Goal: Use online tool/utility: Utilize a website feature to perform a specific function

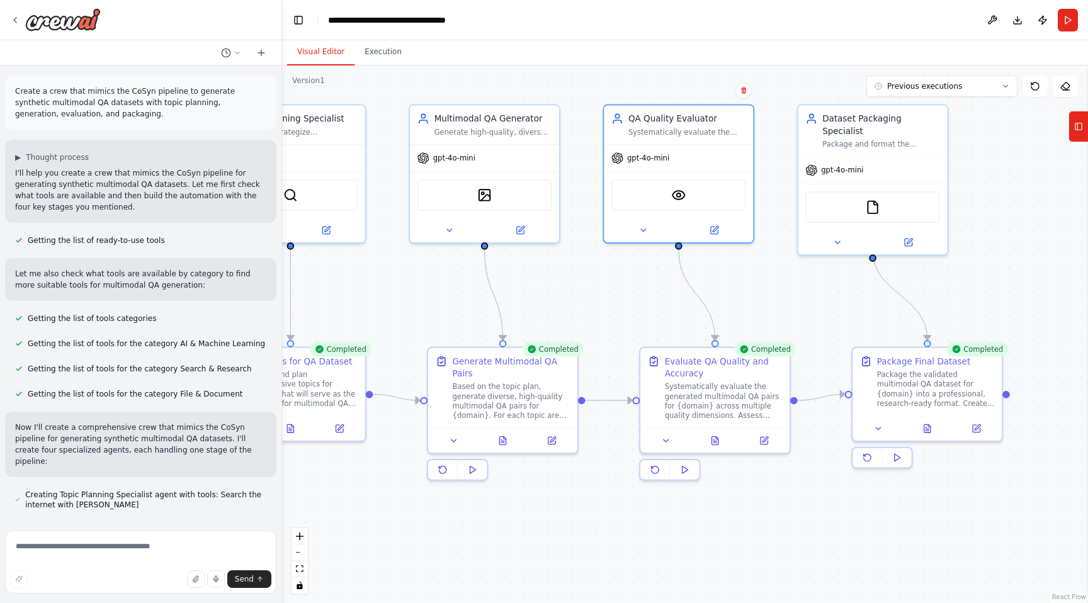
scroll to position [1241, 0]
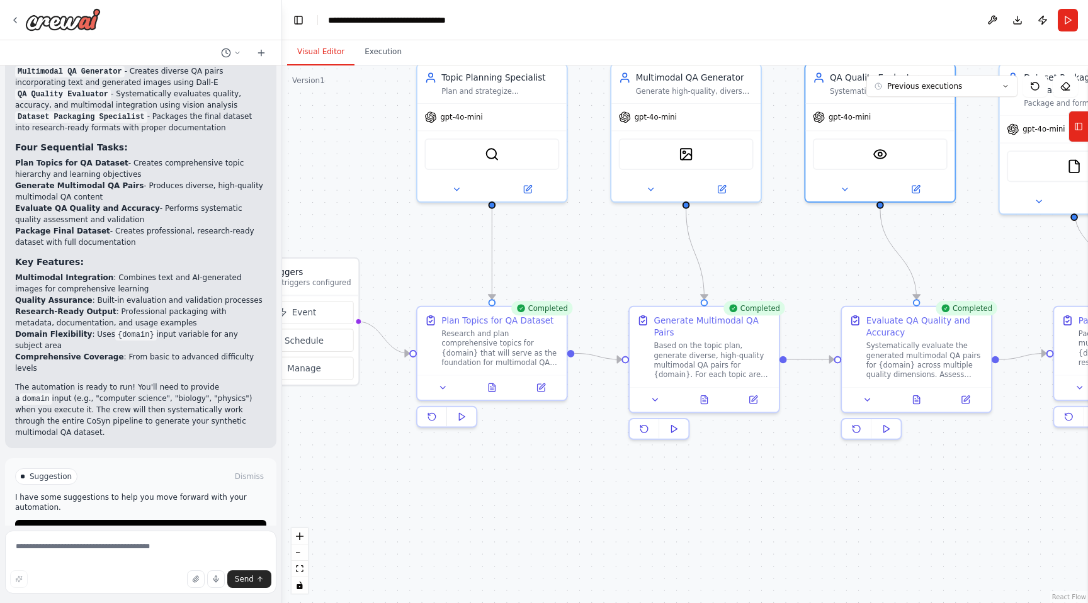
drag, startPoint x: 0, startPoint y: 0, endPoint x: 770, endPoint y: 255, distance: 811.4
click at [770, 255] on div ".deletable-edge-delete-btn { width: 20px; height: 20px; border: 0px solid #ffff…" at bounding box center [685, 335] width 806 height 538
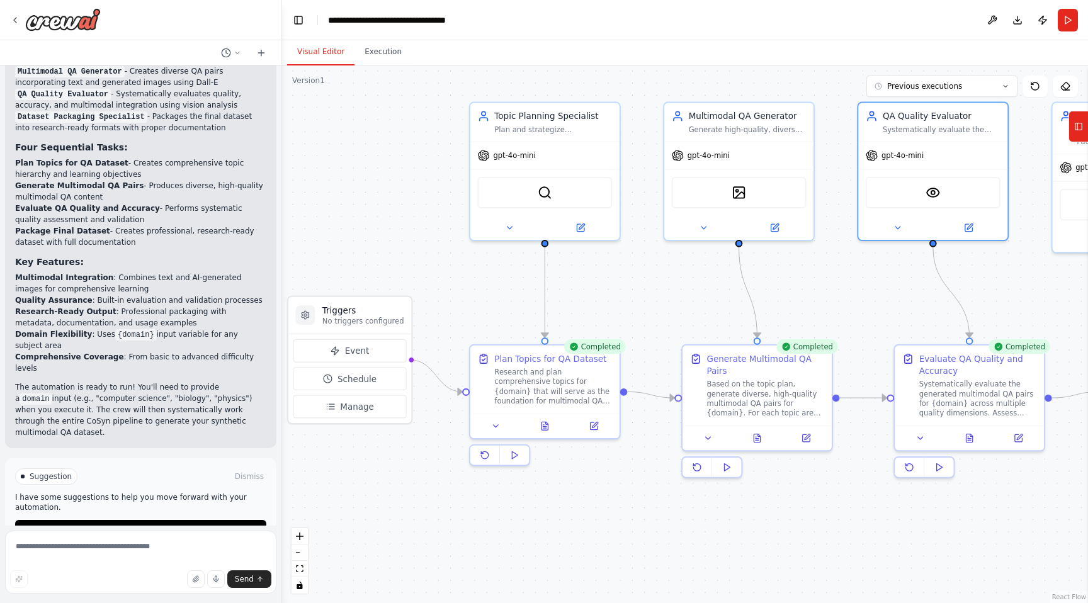
drag, startPoint x: 660, startPoint y: 253, endPoint x: 694, endPoint y: 278, distance: 42.0
click at [694, 278] on div ".deletable-edge-delete-btn { width: 20px; height: 20px; border: 0px solid #ffff…" at bounding box center [685, 335] width 806 height 538
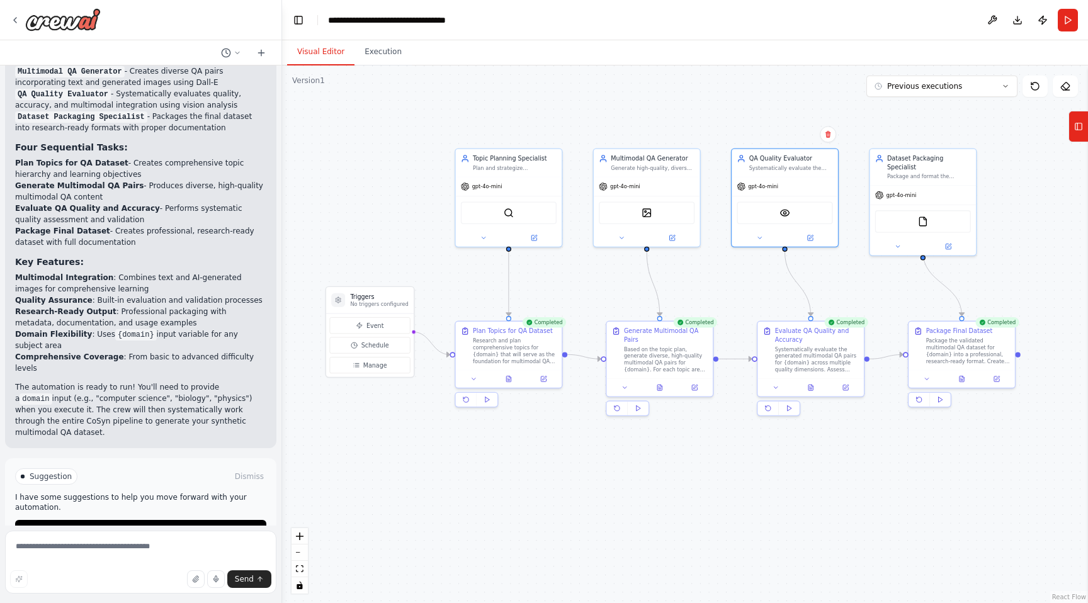
drag, startPoint x: 698, startPoint y: 278, endPoint x: 623, endPoint y: 261, distance: 76.9
click at [622, 264] on div ".deletable-edge-delete-btn { width: 20px; height: 20px; border: 0px solid #ffff…" at bounding box center [685, 335] width 806 height 538
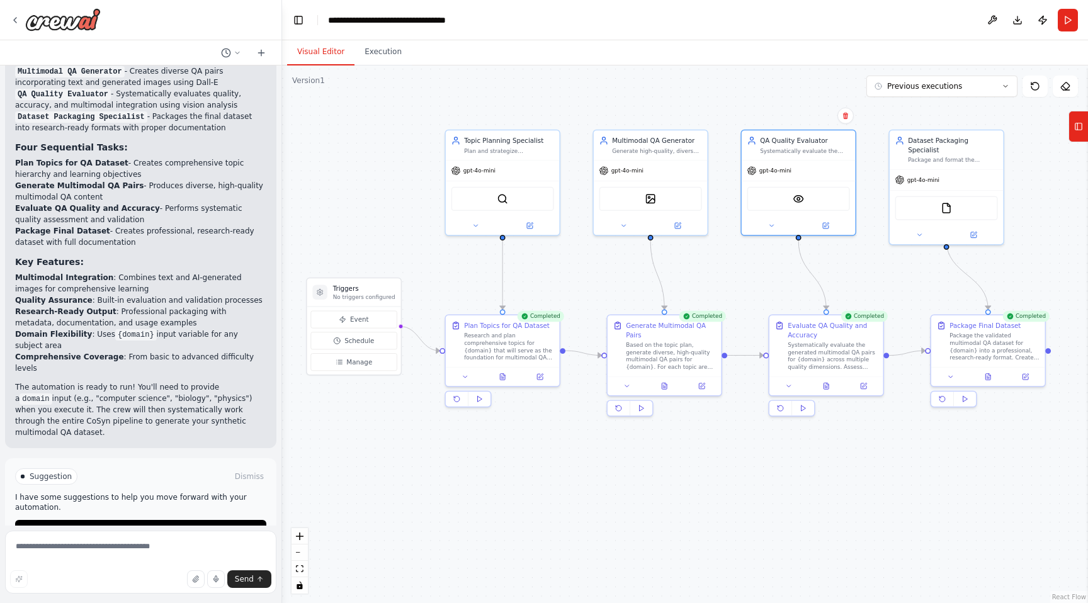
click at [623, 259] on div ".deletable-edge-delete-btn { width: 20px; height: 20px; border: 0px solid #ffff…" at bounding box center [685, 335] width 806 height 538
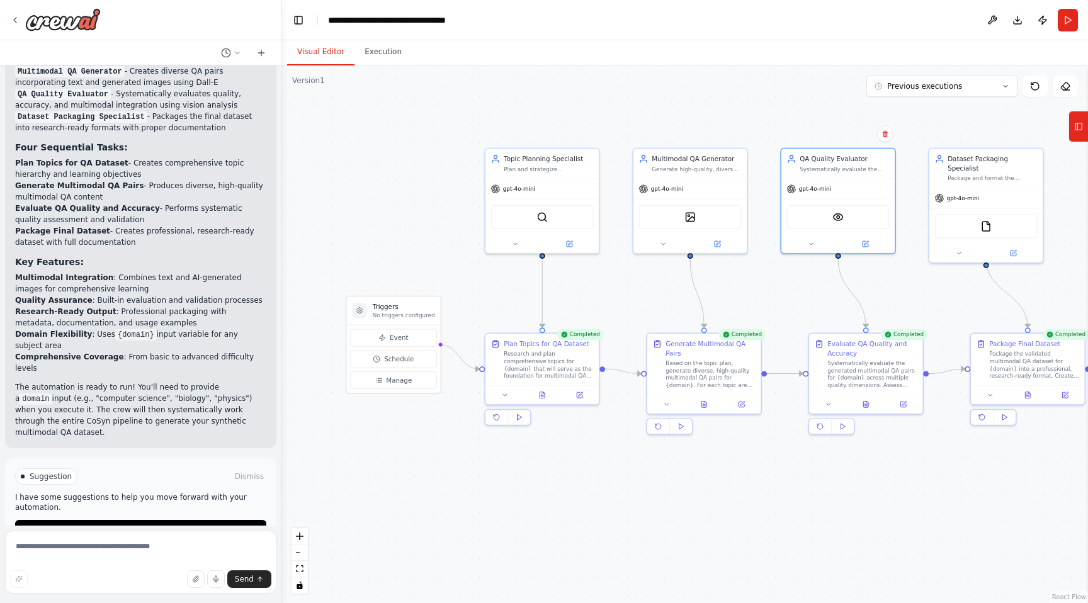
drag, startPoint x: 587, startPoint y: 271, endPoint x: 627, endPoint y: 287, distance: 42.9
click at [627, 287] on div ".deletable-edge-delete-btn { width: 20px; height: 20px; border: 0px solid #ffff…" at bounding box center [685, 335] width 806 height 538
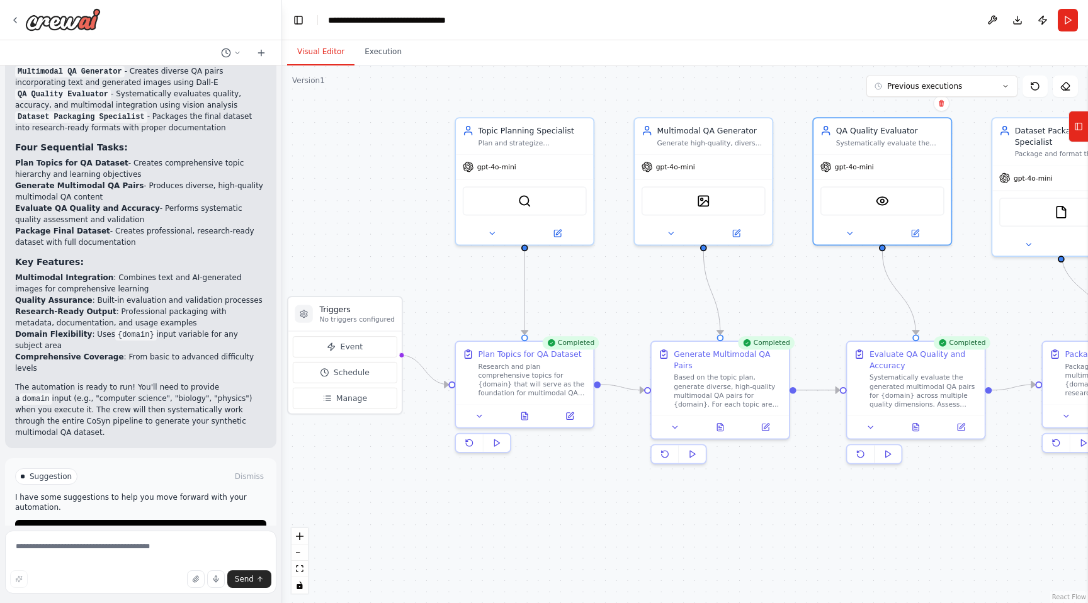
click at [627, 287] on div ".deletable-edge-delete-btn { width: 20px; height: 20px; border: 0px solid #ffff…" at bounding box center [685, 335] width 806 height 538
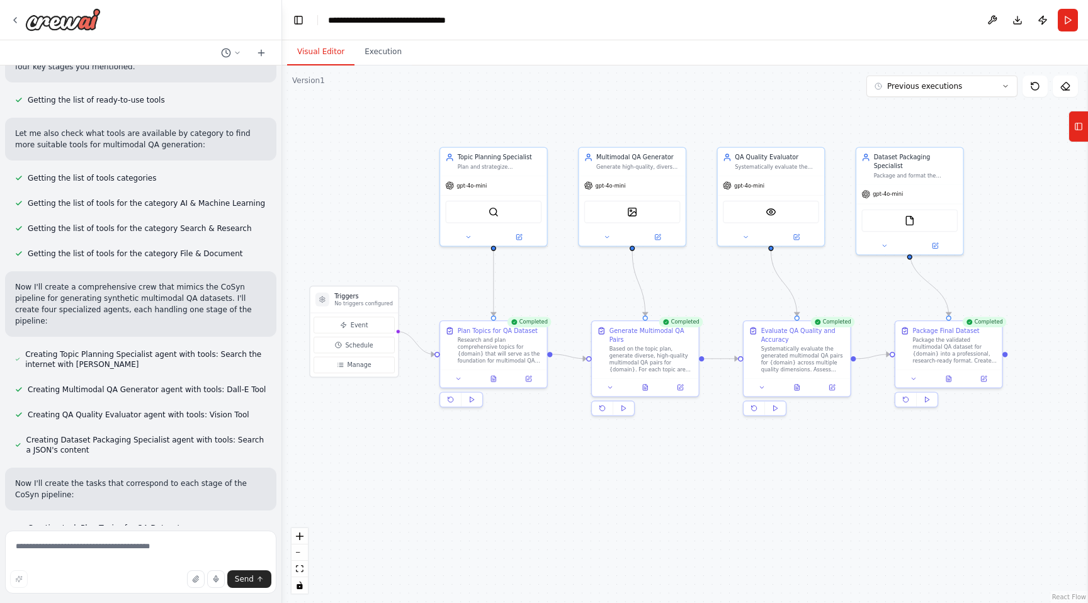
scroll to position [0, 0]
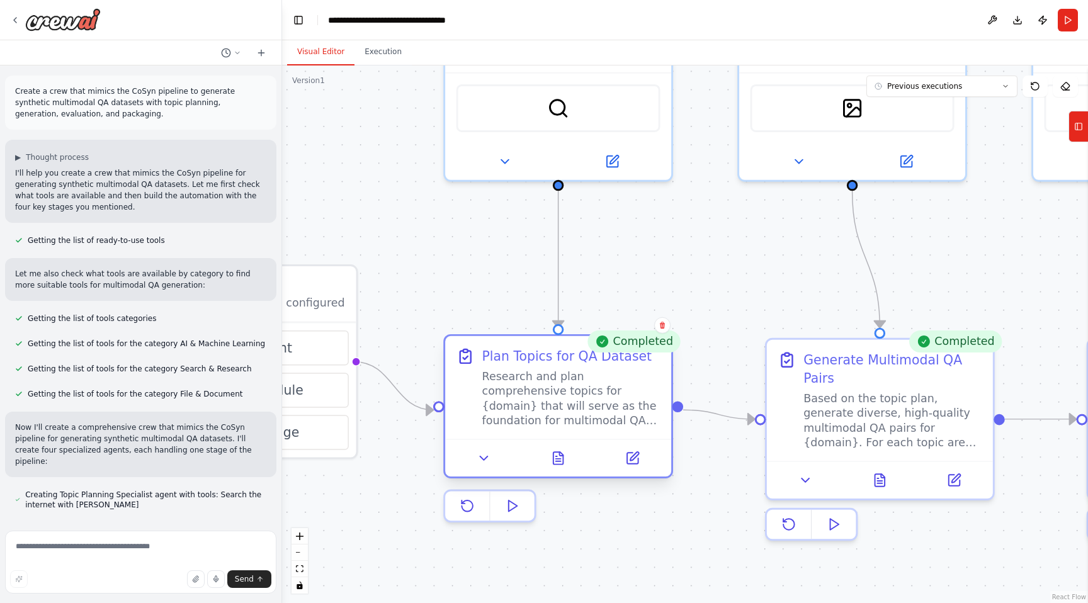
click at [528, 426] on div "Research and plan comprehensive topics for {domain} that will serve as the foun…" at bounding box center [571, 398] width 178 height 59
click at [469, 476] on div at bounding box center [558, 458] width 226 height 38
click at [486, 467] on button at bounding box center [484, 458] width 63 height 22
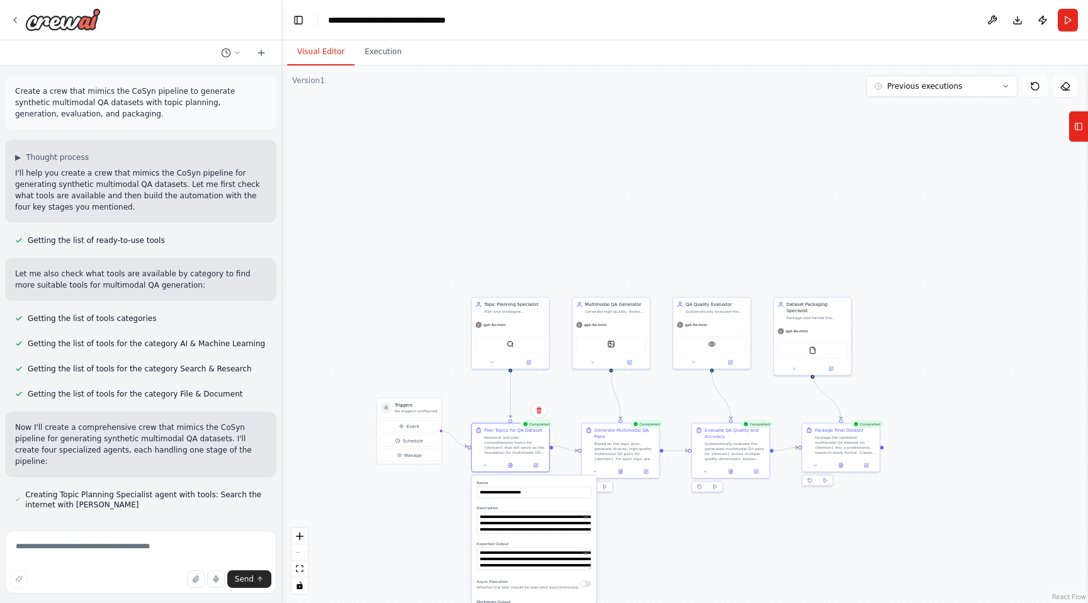
click at [440, 516] on div ".deletable-edge-delete-btn { width: 20px; height: 20px; border: 0px solid #ffff…" at bounding box center [685, 335] width 806 height 538
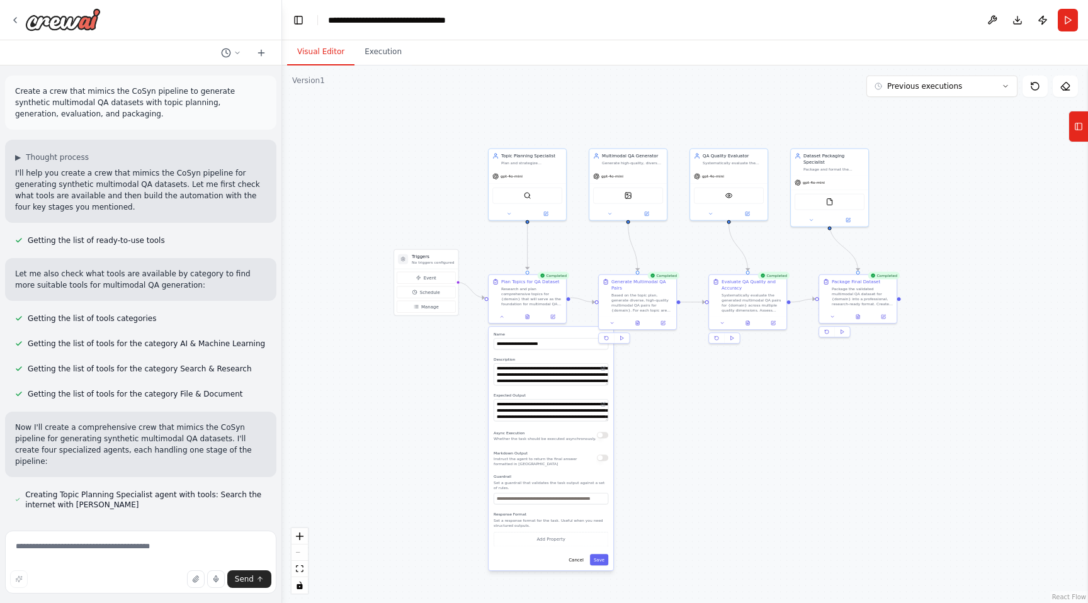
drag, startPoint x: 440, startPoint y: 516, endPoint x: 464, endPoint y: 329, distance: 187.9
click at [464, 329] on div ".deletable-edge-delete-btn { width: 20px; height: 20px; border: 0px solid #ffff…" at bounding box center [685, 335] width 806 height 538
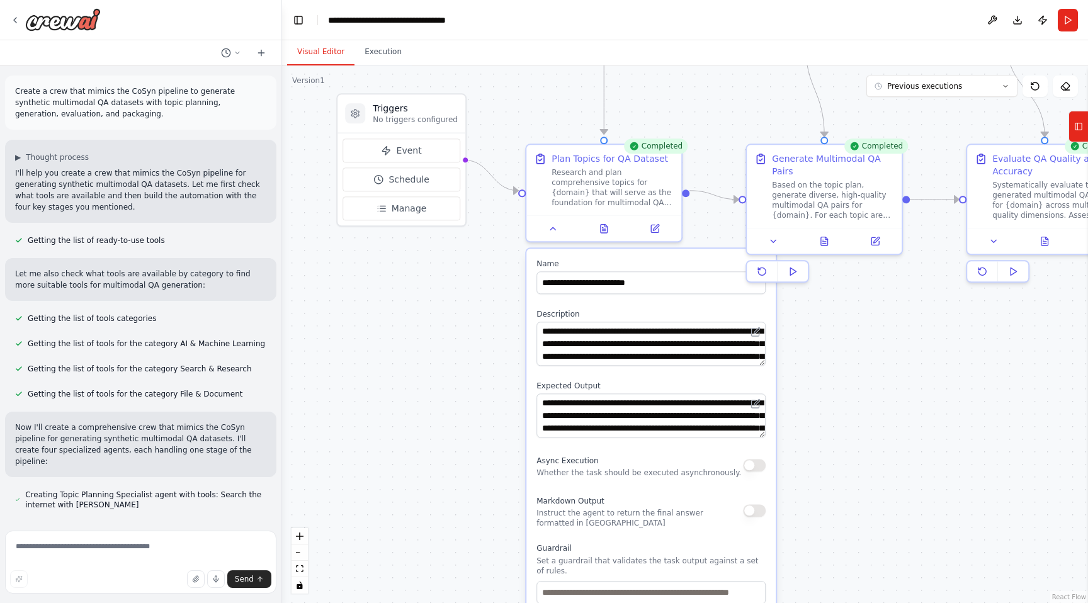
click at [463, 331] on div ".deletable-edge-delete-btn { width: 20px; height: 20px; border: 0px solid #ffff…" at bounding box center [685, 335] width 806 height 538
click at [17, 18] on icon at bounding box center [15, 20] width 10 height 10
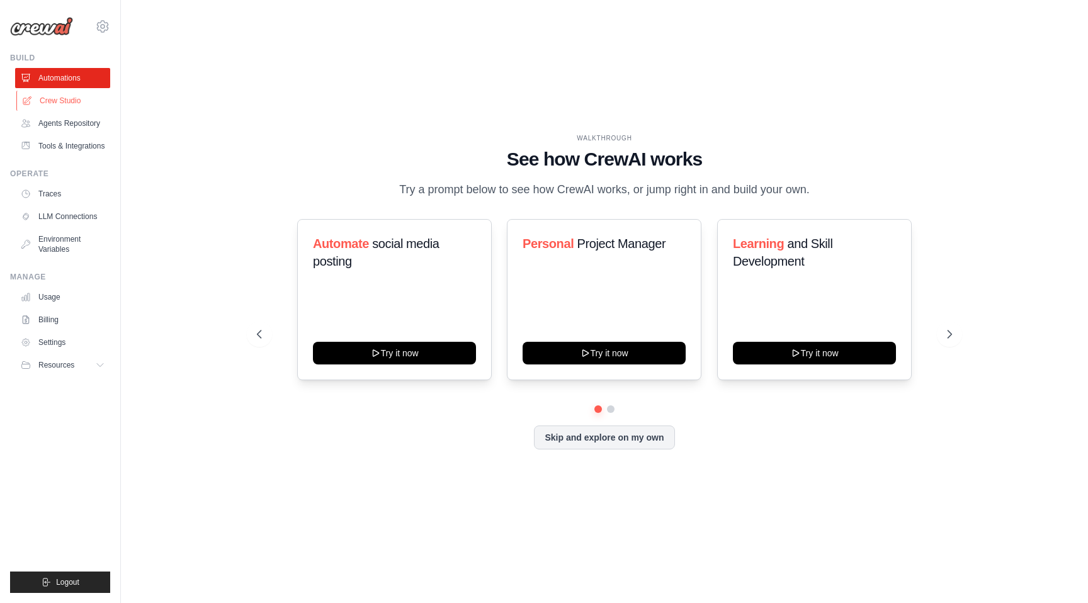
click at [59, 105] on link "Crew Studio" at bounding box center [63, 101] width 95 height 20
